Goal: Find specific page/section: Find specific page/section

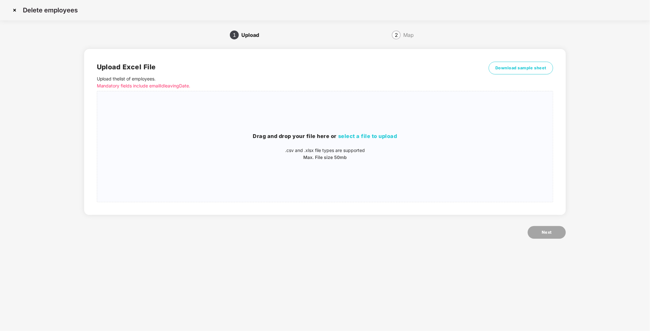
click at [15, 9] on img at bounding box center [15, 10] width 10 height 10
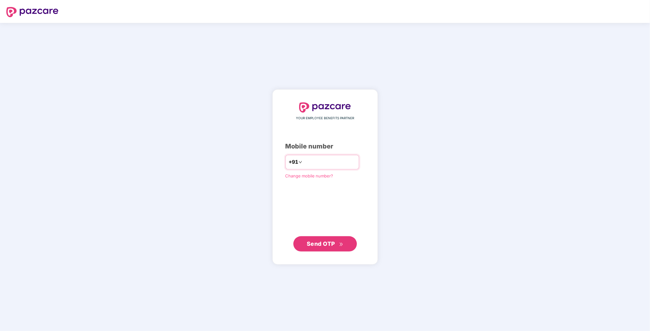
drag, startPoint x: 0, startPoint y: 0, endPoint x: 323, endPoint y: 159, distance: 360.2
click at [322, 163] on input "number" at bounding box center [330, 162] width 52 height 10
type input "**********"
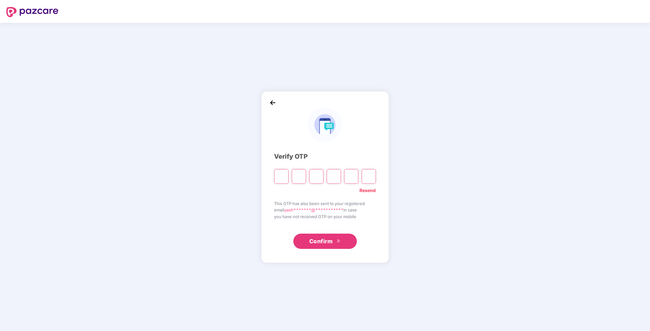
type input "*"
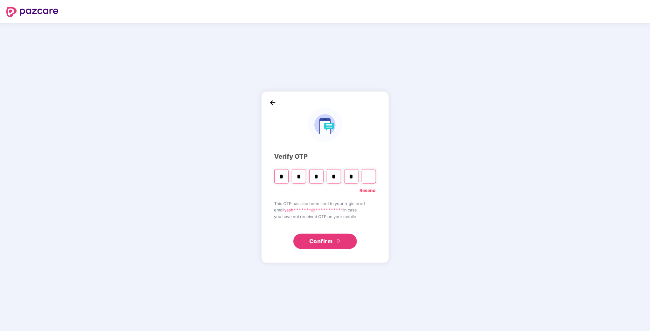
type input "*"
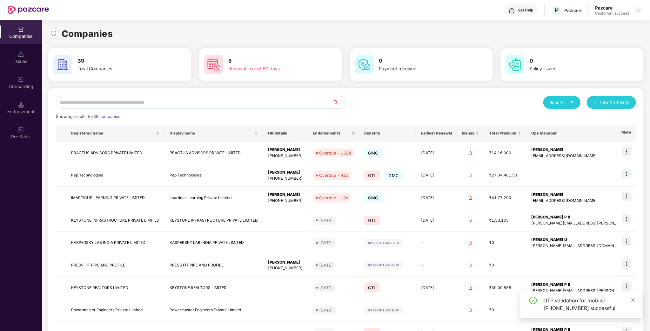
click at [80, 101] on input "text" at bounding box center [194, 102] width 277 height 13
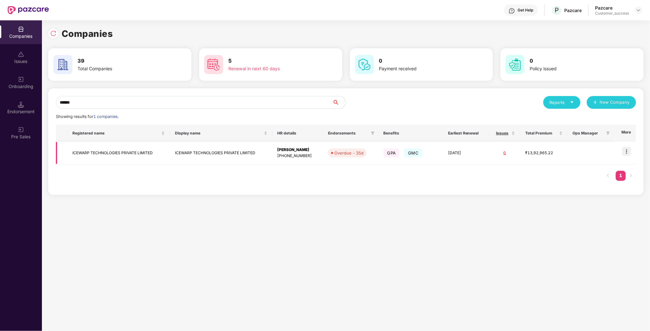
type input "******"
click at [131, 145] on td "ICEWARP TECHNOLOGIES PRIVATE LIMITED" at bounding box center [118, 153] width 103 height 23
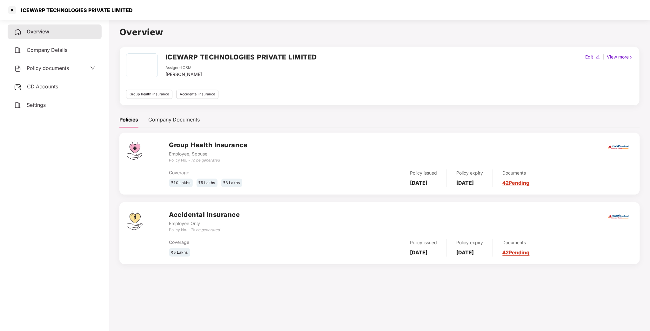
click at [66, 62] on div "Policy documents" at bounding box center [55, 68] width 94 height 15
click at [66, 72] on div "Policy documents" at bounding box center [55, 68] width 94 height 15
click at [69, 71] on span "Policy documents" at bounding box center [48, 68] width 42 height 6
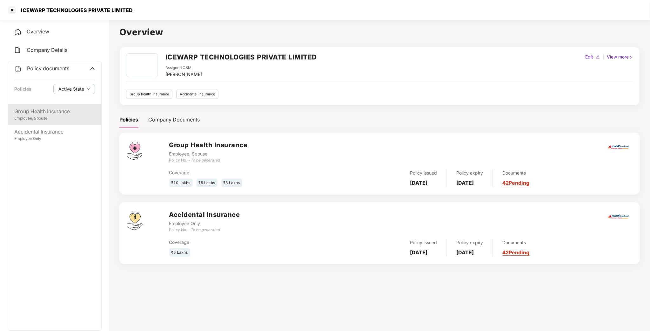
click at [45, 119] on div "Employee, Spouse" at bounding box center [54, 118] width 81 height 6
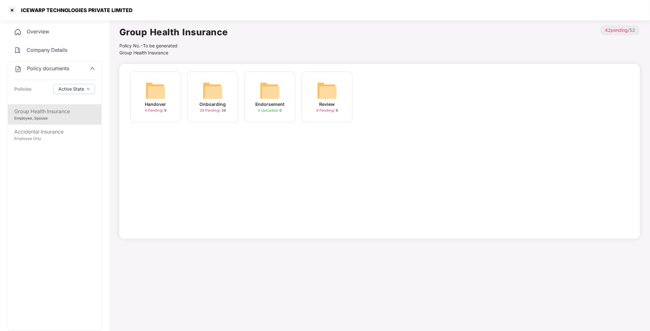
click at [211, 93] on img at bounding box center [213, 90] width 20 height 20
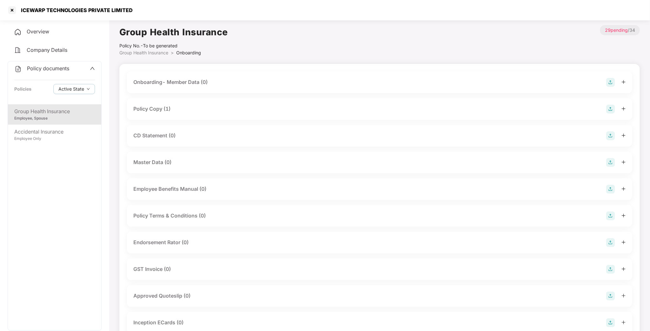
click at [163, 108] on div "Policy Copy (1)" at bounding box center [151, 109] width 37 height 8
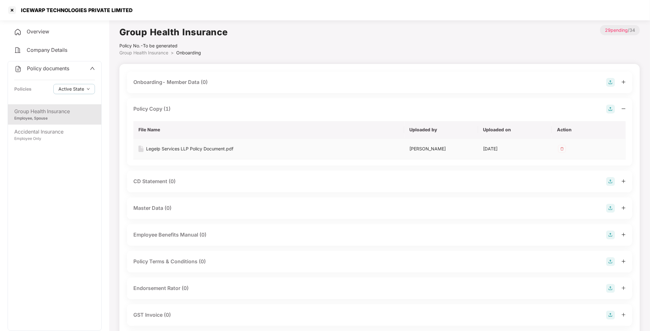
click at [426, 153] on td "[PERSON_NAME]" at bounding box center [441, 149] width 74 height 21
click at [609, 109] on img at bounding box center [611, 109] width 9 height 9
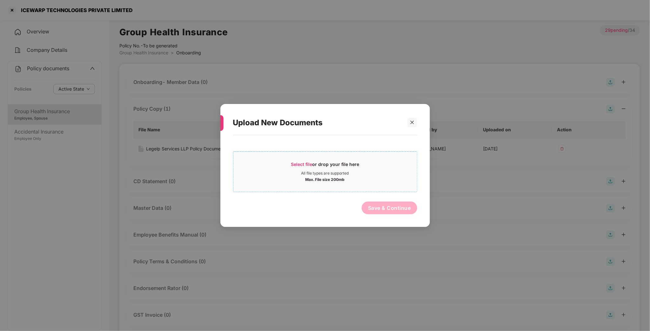
click at [334, 175] on div "All file types are supported" at bounding box center [326, 173] width 48 height 5
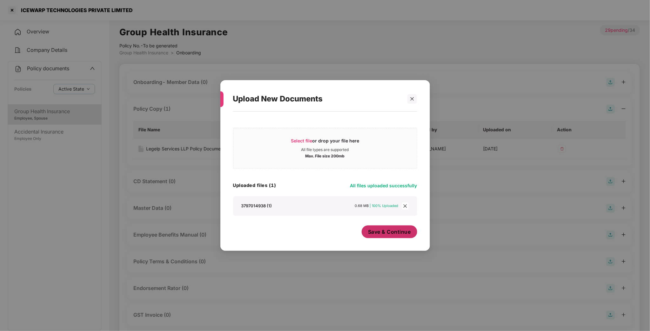
click at [387, 236] on button "Save & Continue" at bounding box center [390, 231] width 56 height 13
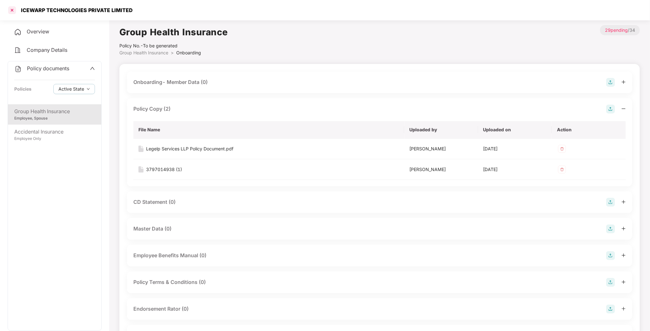
click at [9, 9] on div at bounding box center [12, 10] width 10 height 10
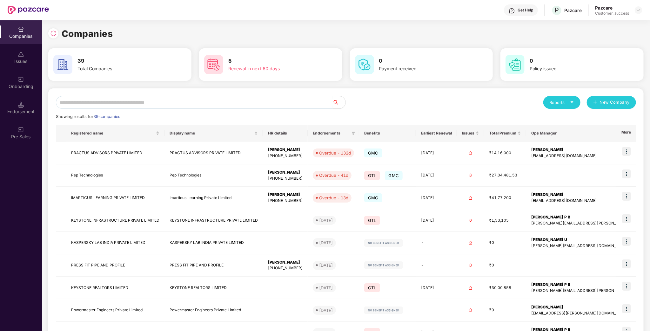
click at [260, 107] on input "text" at bounding box center [194, 102] width 277 height 13
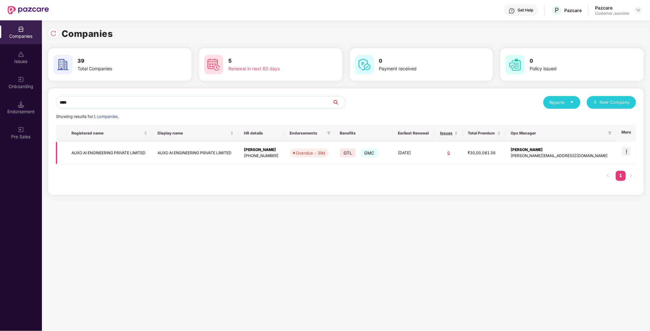
type input "****"
click at [624, 152] on img at bounding box center [626, 151] width 9 height 9
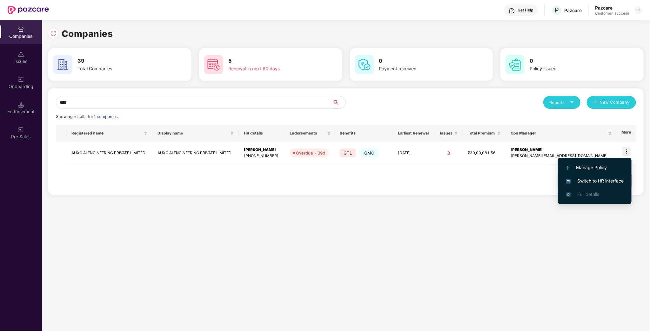
click at [587, 181] on span "Switch to HR interface" at bounding box center [595, 180] width 58 height 7
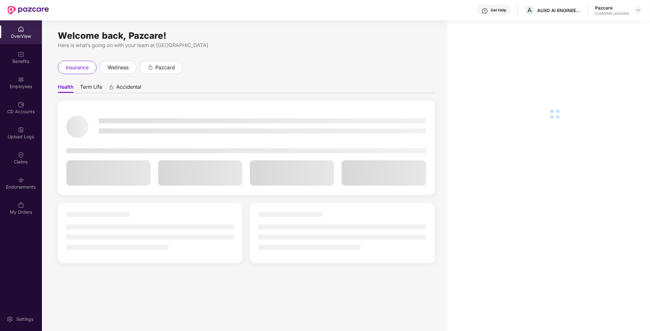
click at [17, 83] on div "Employees" at bounding box center [21, 86] width 42 height 6
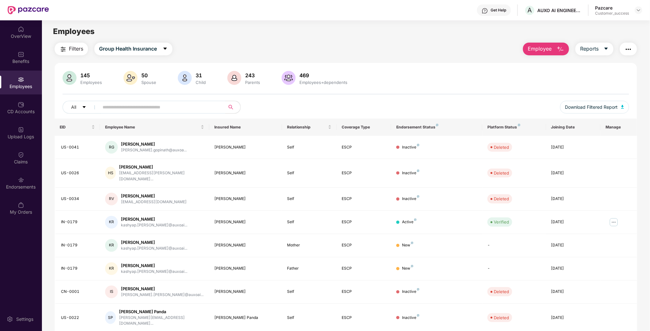
click at [168, 109] on input "text" at bounding box center [160, 107] width 114 height 10
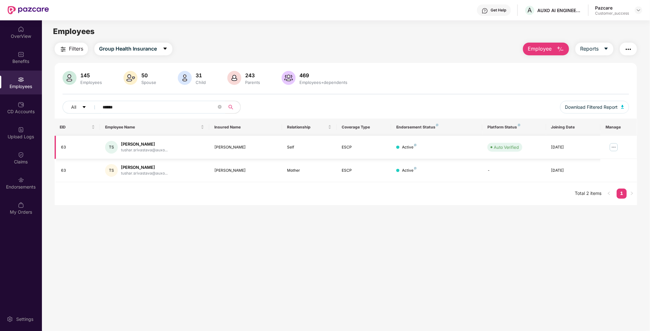
type input "******"
click at [617, 146] on img at bounding box center [614, 147] width 10 height 10
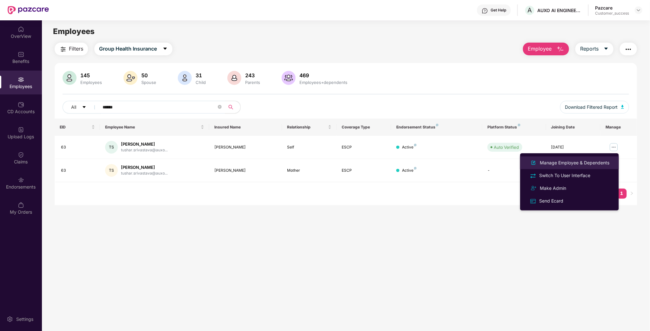
click at [594, 159] on div "Manage Employee & Dependents" at bounding box center [575, 162] width 72 height 7
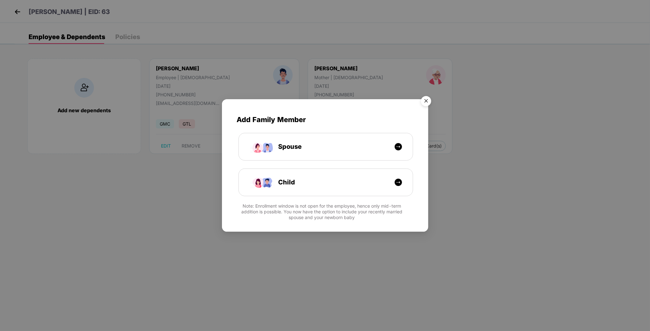
click at [429, 98] on img "Close" at bounding box center [426, 102] width 18 height 18
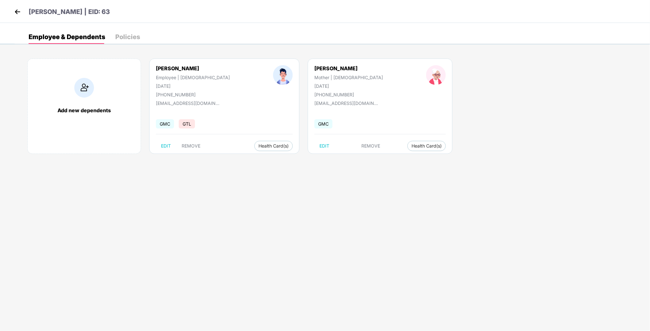
click at [18, 13] on img at bounding box center [18, 12] width 10 height 10
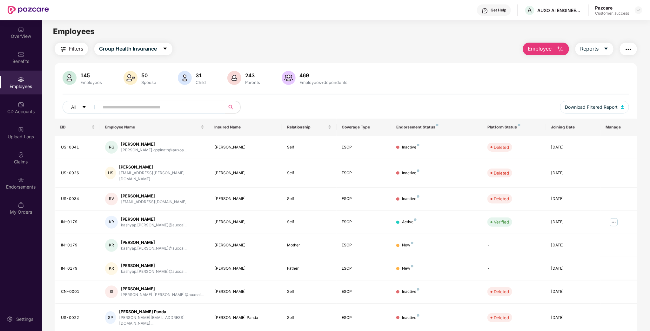
click at [264, 115] on div "All Download Filtered Report" at bounding box center [346, 110] width 567 height 18
click at [14, 116] on div "CD Accounts" at bounding box center [21, 108] width 42 height 24
